Goal: Check status: Check status

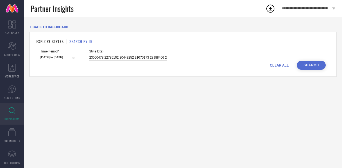
click at [112, 59] on input "23060478 22785102 30448252 31070173 28988406 20784700 25422698 29844190 33022447" at bounding box center [127, 58] width 77 height 6
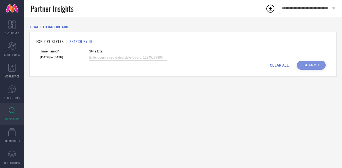
paste input "36834252 36834251 36834249 36834248 36834247 36834246 36834245 36834244 3657357…"
type input "36834252 36834251 36834249 36834248 36834247 36834246 36834245 36834244 3657357…"
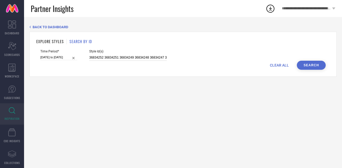
scroll to position [0, 1419]
select select "5"
select select "2025"
select select "6"
select select "2025"
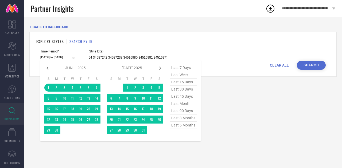
click at [60, 57] on input "[DATE] to [DATE]" at bounding box center [58, 58] width 37 height 6
type input "36834252 36834251 36834249 36834248 36834247 36834246 36834245 36834244 3657357…"
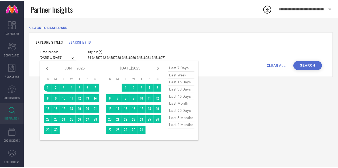
scroll to position [0, 0]
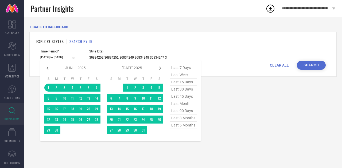
click at [184, 89] on span "last 30 days" at bounding box center [183, 89] width 27 height 7
type input "[DATE] to [DATE]"
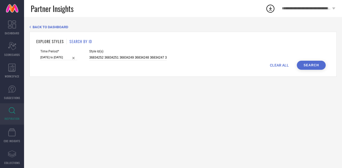
click at [319, 62] on button "Search" at bounding box center [310, 65] width 29 height 9
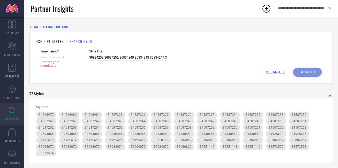
select select "8"
select select "2025"
select select "9"
select select "2025"
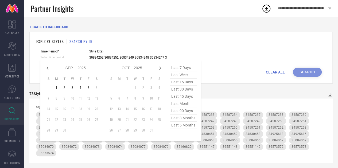
click at [52, 58] on input at bounding box center [58, 58] width 37 height 6
click at [180, 97] on span "last 45 days" at bounding box center [183, 96] width 27 height 7
type input "[DATE] to [DATE]"
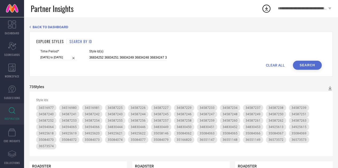
click at [309, 63] on button "Search" at bounding box center [306, 65] width 29 height 9
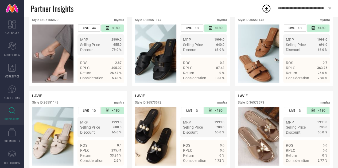
scroll to position [1985, 0]
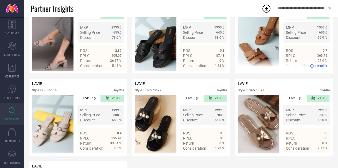
drag, startPoint x: 267, startPoint y: 33, endPoint x: 250, endPoint y: 34, distance: 17.1
drag, startPoint x: 250, startPoint y: 34, endPoint x: 265, endPoint y: 34, distance: 14.9
drag, startPoint x: 265, startPoint y: 34, endPoint x: 275, endPoint y: 31, distance: 10.5
click at [275, 12] on div "LAVIE Style ID: 36551148 myntra" at bounding box center [283, 5] width 92 height 13
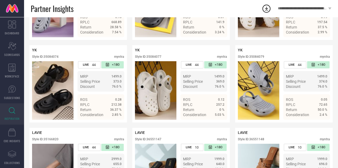
scroll to position [1847, 0]
